Goal: Check status: Check status

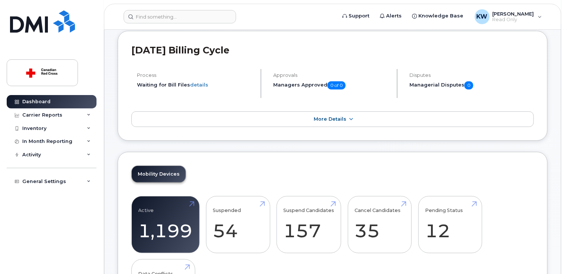
scroll to position [74, 0]
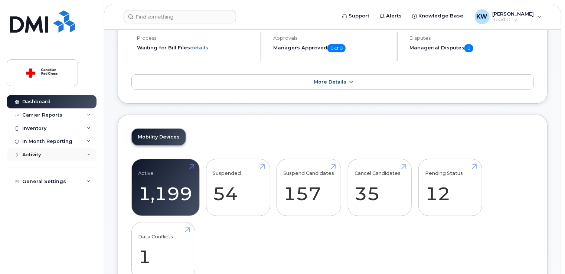
click at [38, 154] on div "Activity" at bounding box center [31, 155] width 19 height 6
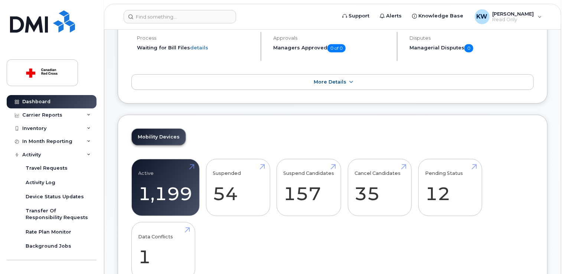
scroll to position [37, 0]
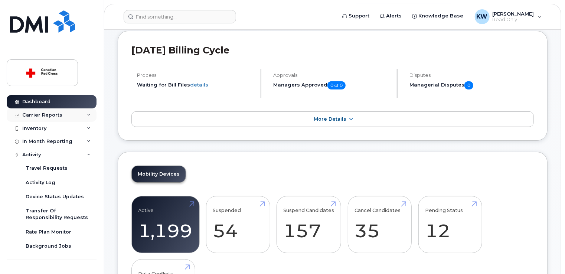
click at [45, 115] on div "Carrier Reports" at bounding box center [42, 115] width 40 height 6
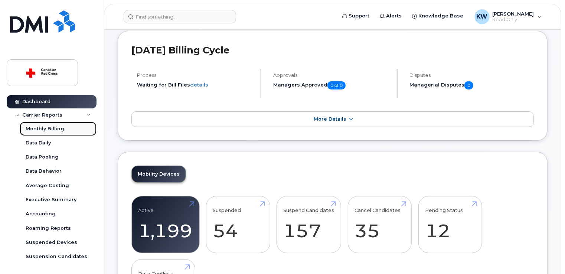
click at [52, 130] on div "Monthly Billing" at bounding box center [45, 129] width 39 height 7
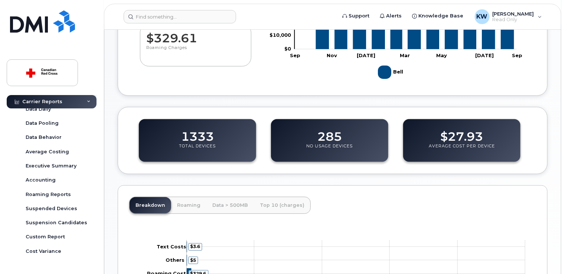
scroll to position [95, 0]
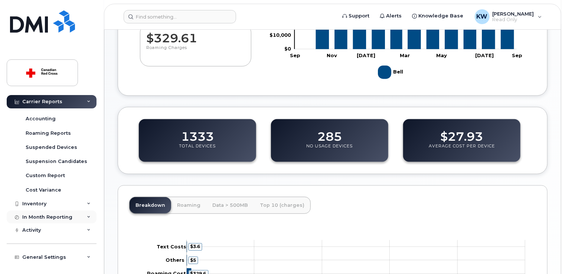
click at [33, 217] on div "In Month Reporting" at bounding box center [47, 217] width 50 height 6
click at [35, 204] on div "Inventory" at bounding box center [34, 204] width 24 height 6
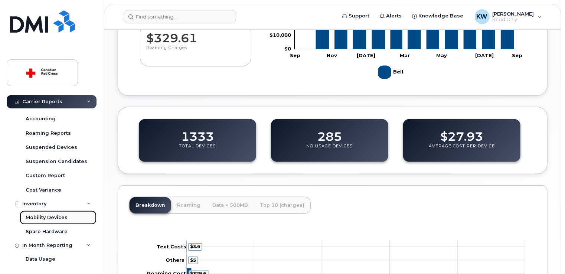
click at [36, 218] on div "Mobility Devices" at bounding box center [47, 217] width 42 height 7
